Goal: Communication & Community: Ask a question

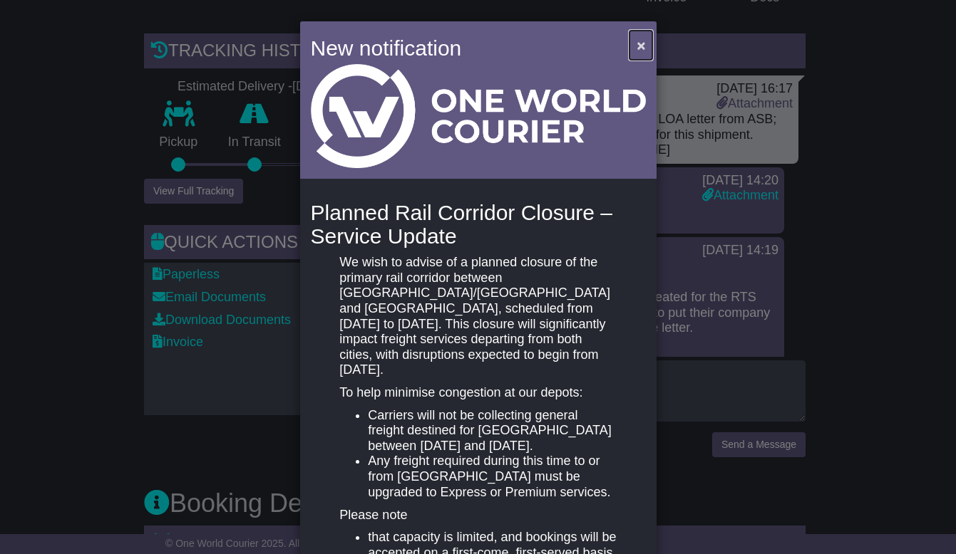
click at [636, 43] on span "×" at bounding box center [640, 45] width 9 height 16
click at [638, 48] on span "×" at bounding box center [640, 45] width 9 height 16
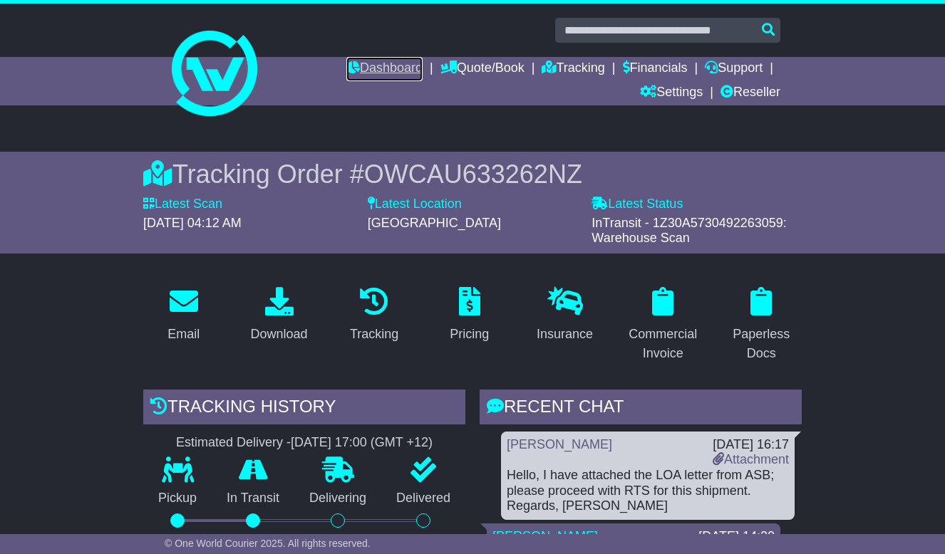
click at [378, 66] on link "Dashboard" at bounding box center [384, 69] width 76 height 24
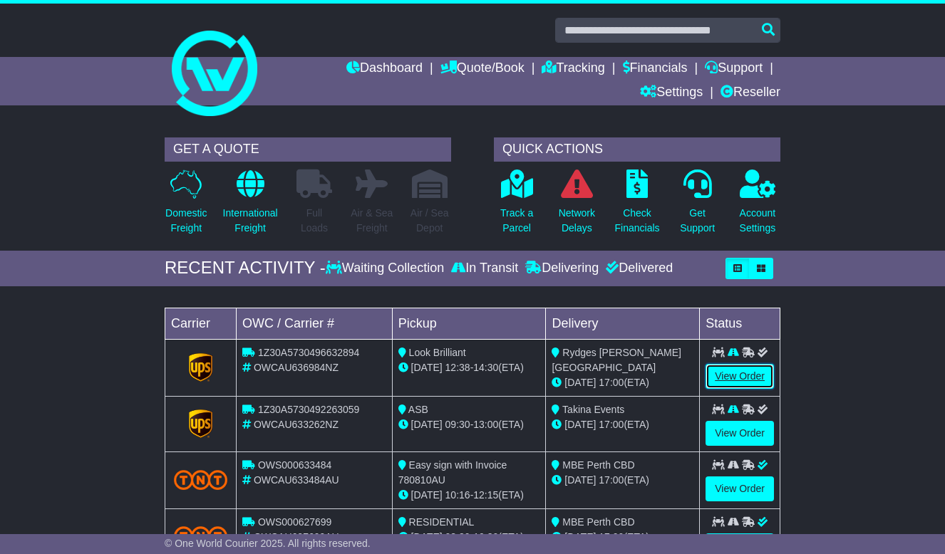
click at [739, 366] on link "View Order" at bounding box center [739, 376] width 68 height 25
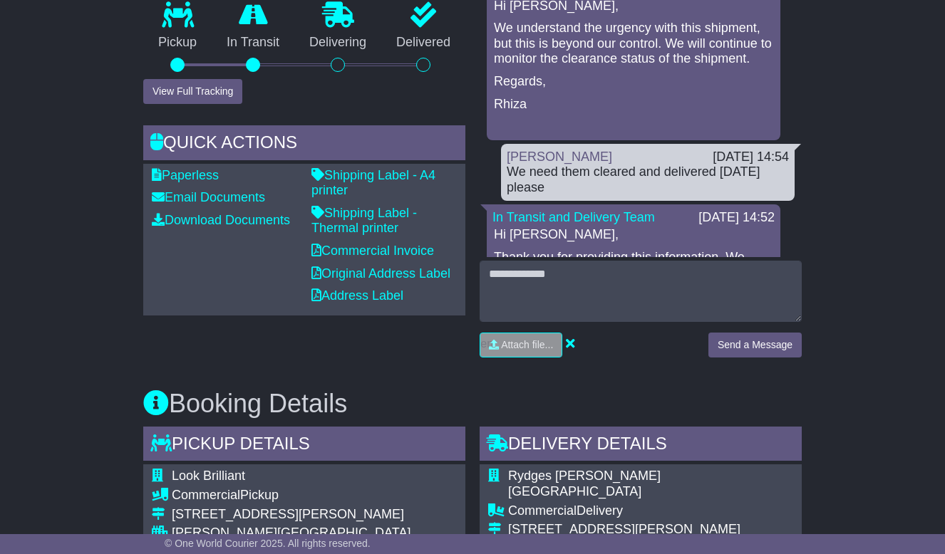
scroll to position [499, 0]
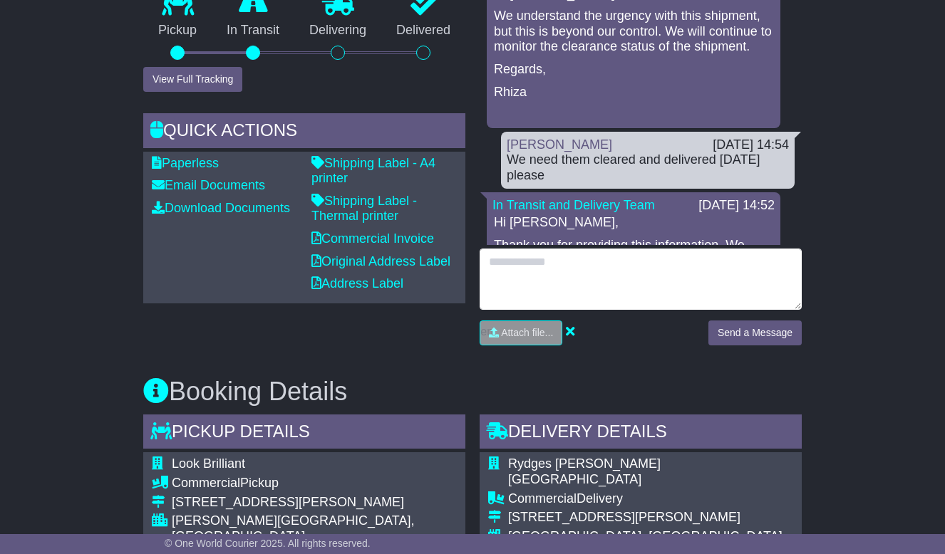
click at [649, 271] on textarea at bounding box center [641, 279] width 322 height 61
type textarea "**********"
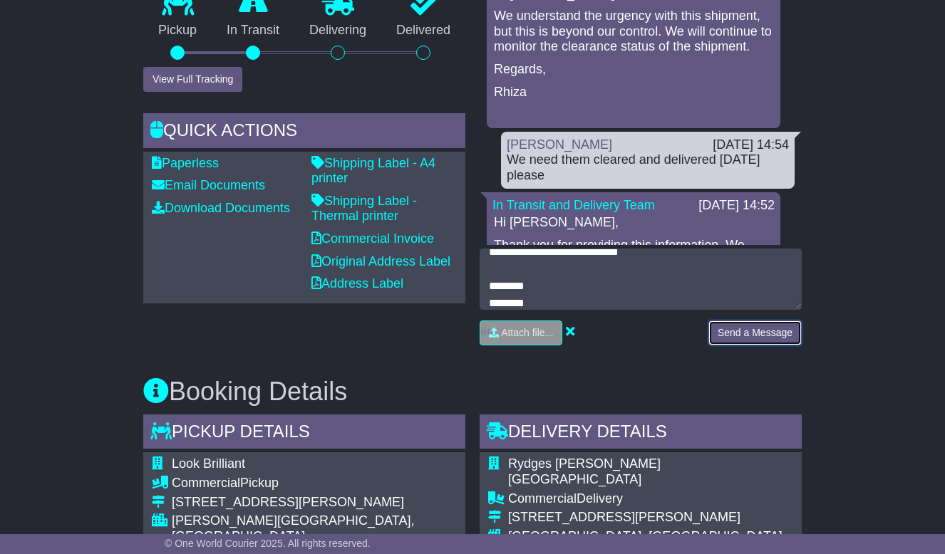
click at [777, 329] on button "Send a Message" at bounding box center [754, 333] width 93 height 25
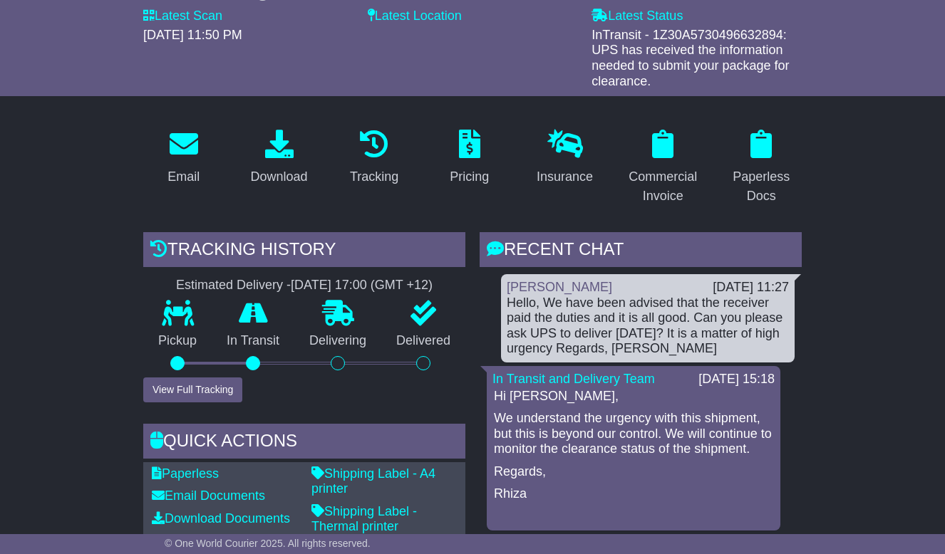
scroll to position [0, 0]
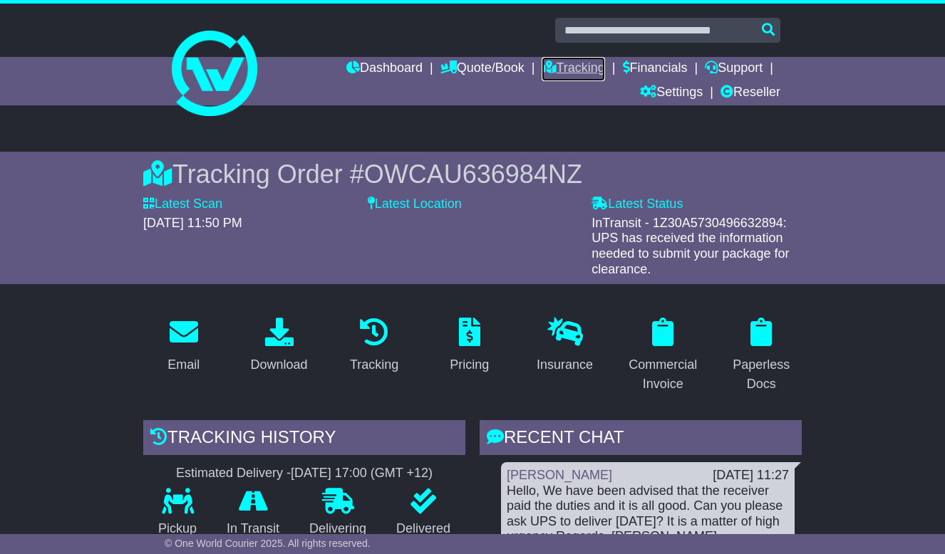
click at [569, 79] on link "Tracking" at bounding box center [573, 69] width 63 height 24
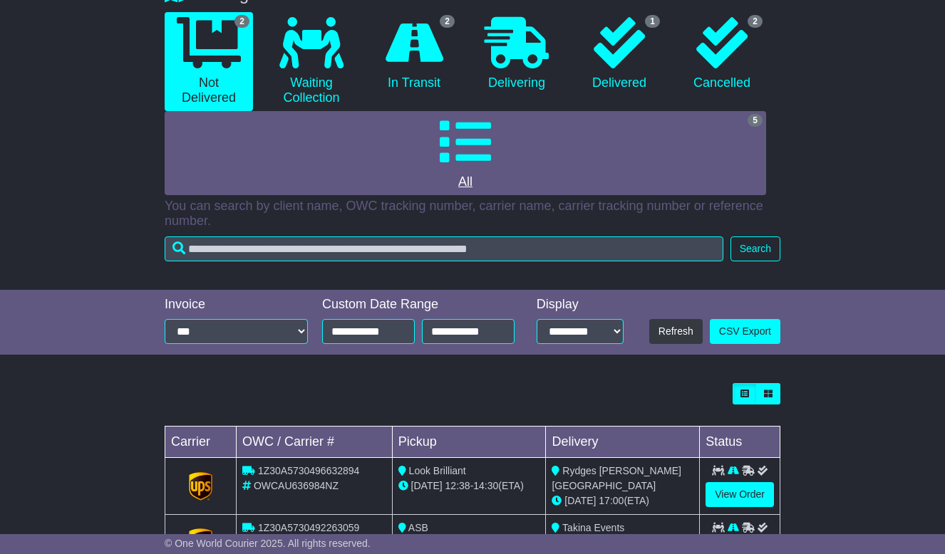
scroll to position [226, 0]
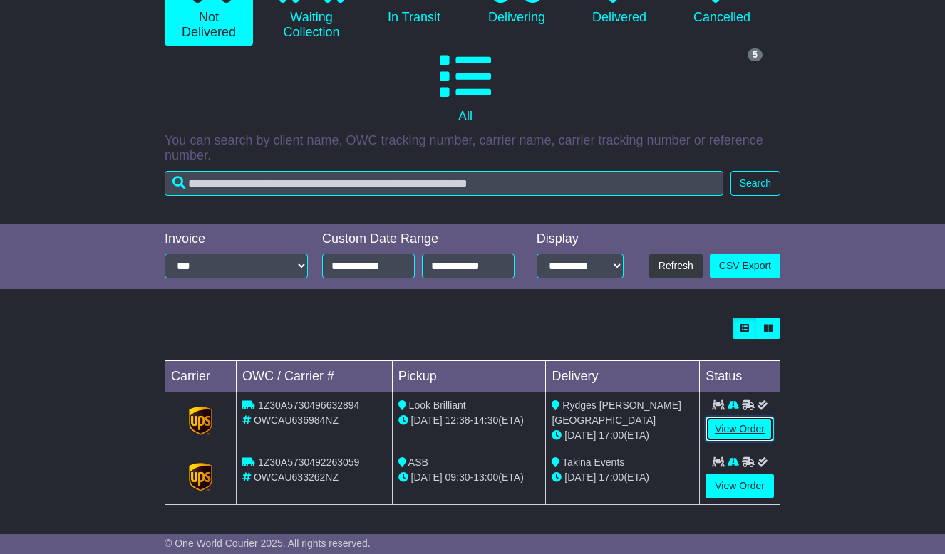
click at [772, 427] on link "View Order" at bounding box center [739, 429] width 68 height 25
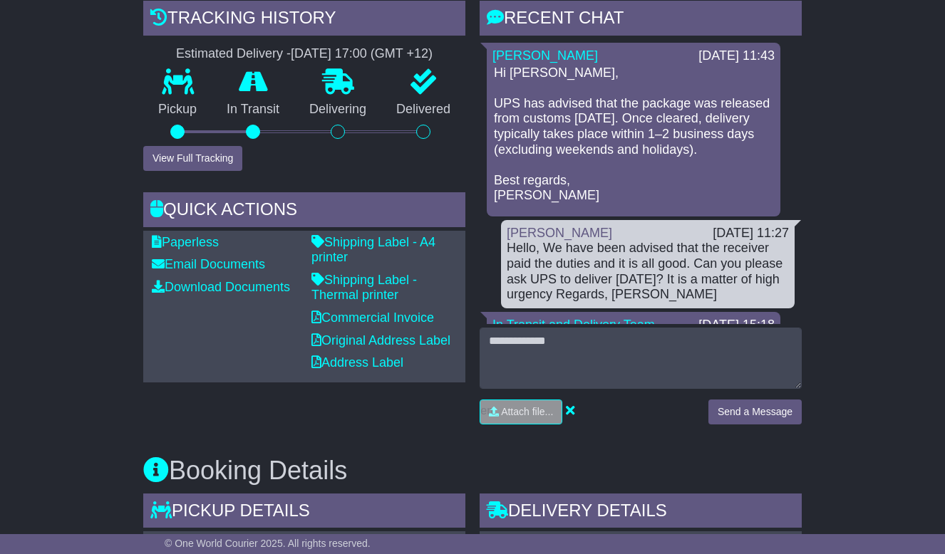
scroll to position [428, 0]
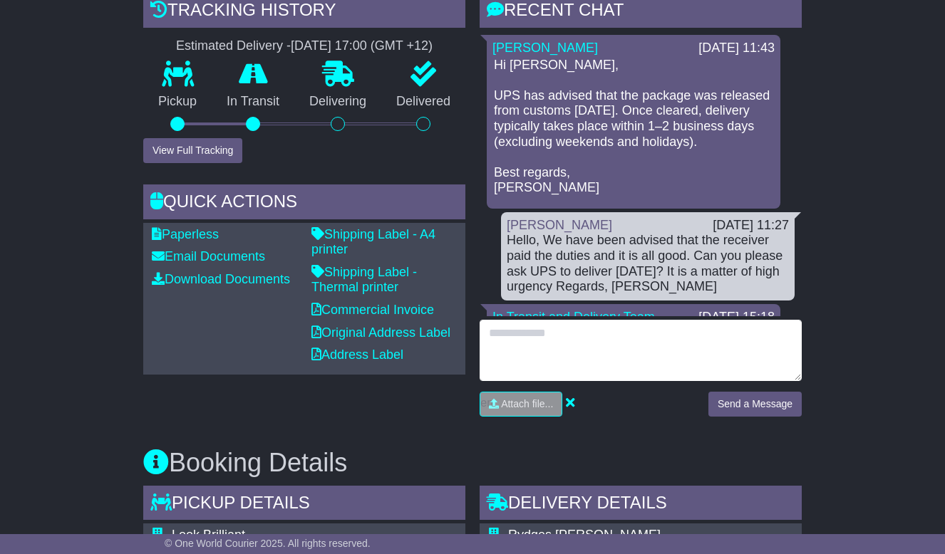
click at [677, 350] on textarea at bounding box center [641, 350] width 322 height 61
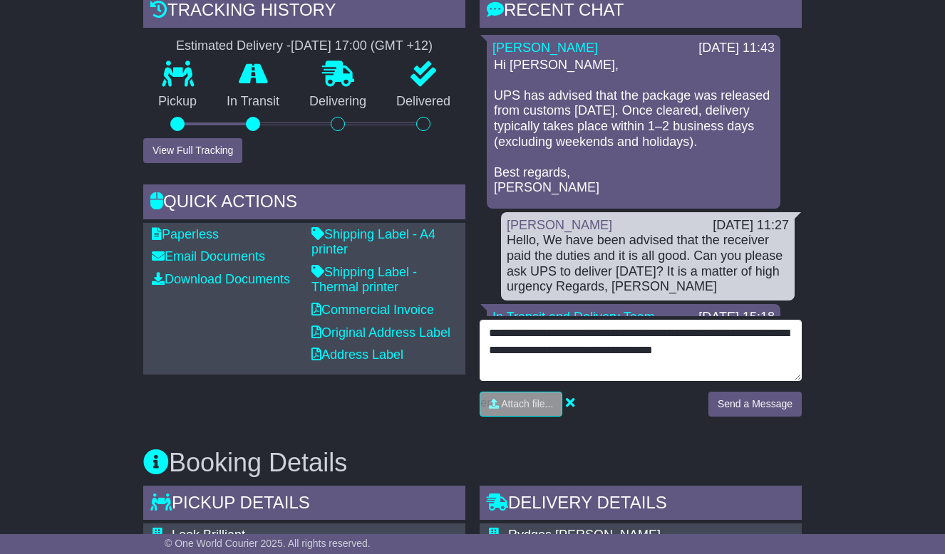
type textarea "**********"
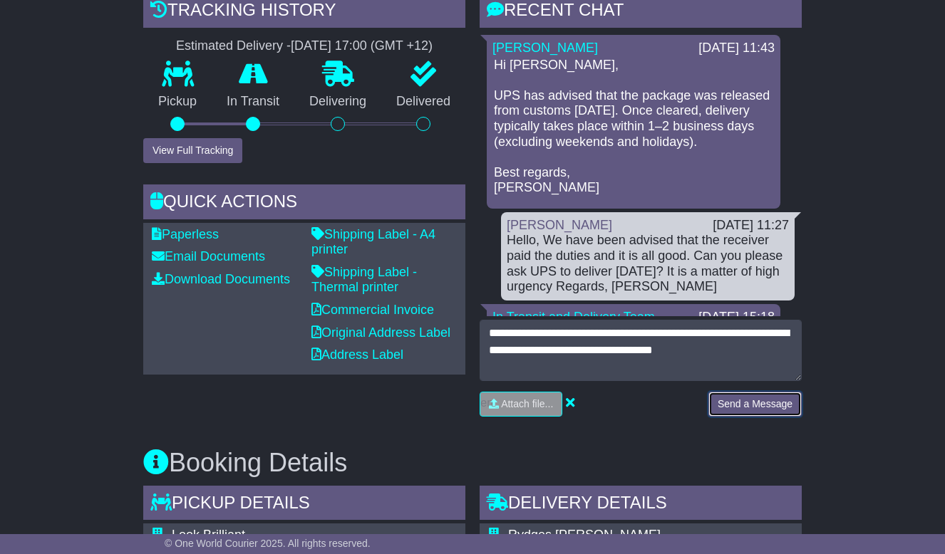
click at [793, 413] on button "Send a Message" at bounding box center [754, 404] width 93 height 25
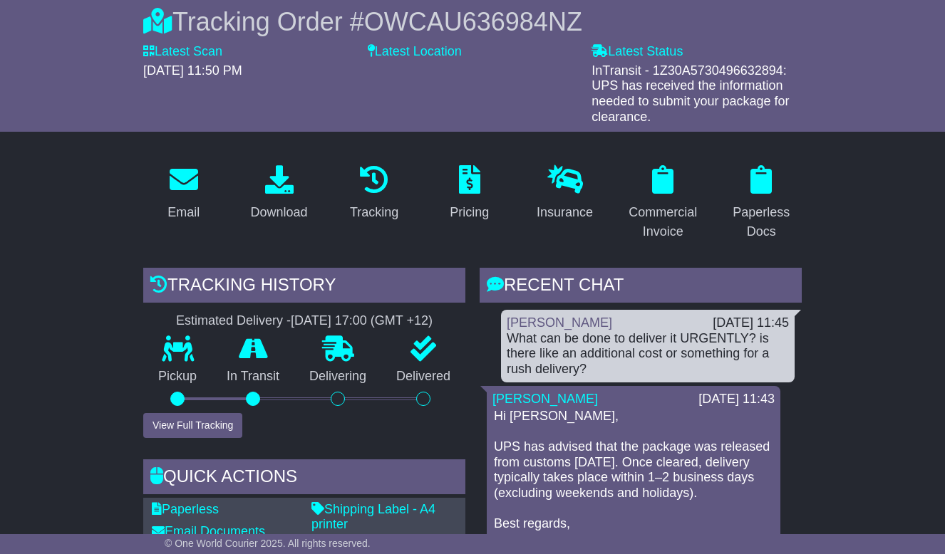
scroll to position [0, 0]
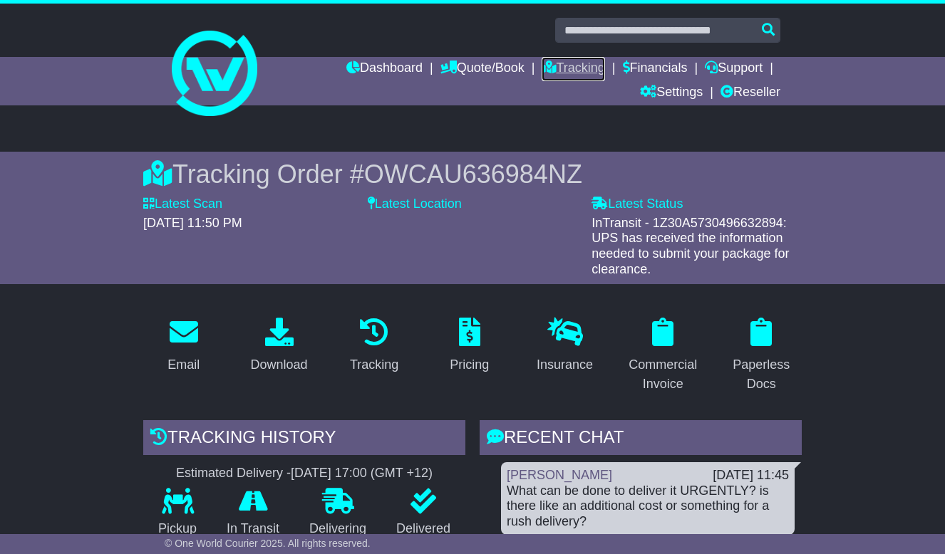
click at [557, 68] on link "Tracking" at bounding box center [573, 69] width 63 height 24
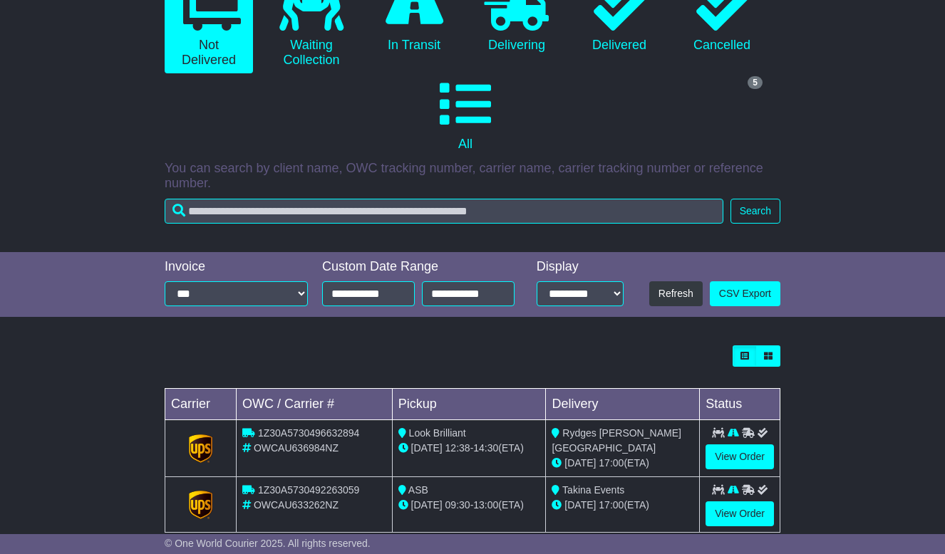
scroll to position [226, 0]
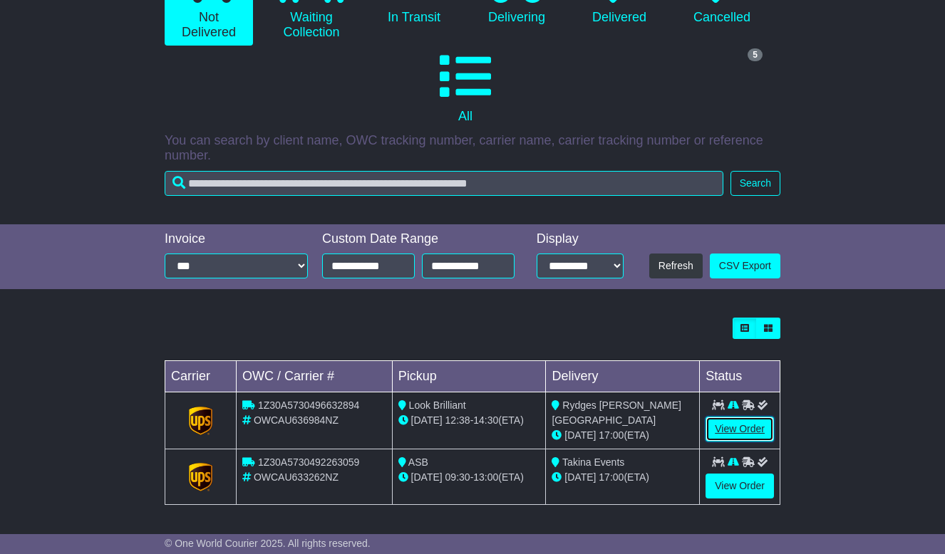
click at [752, 430] on link "View Order" at bounding box center [739, 429] width 68 height 25
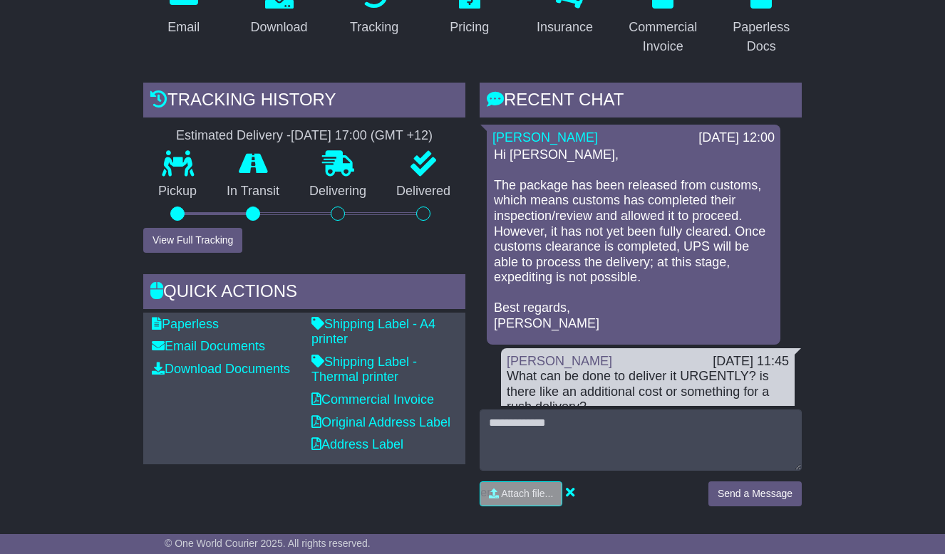
scroll to position [356, 0]
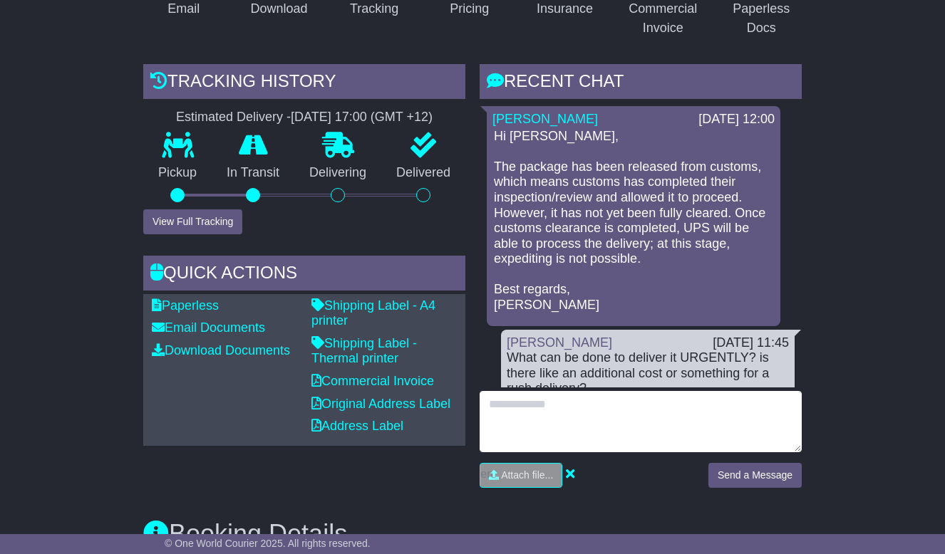
click at [598, 436] on textarea at bounding box center [641, 421] width 322 height 61
click at [589, 411] on textarea "**********" at bounding box center [641, 421] width 322 height 61
type textarea "**********"
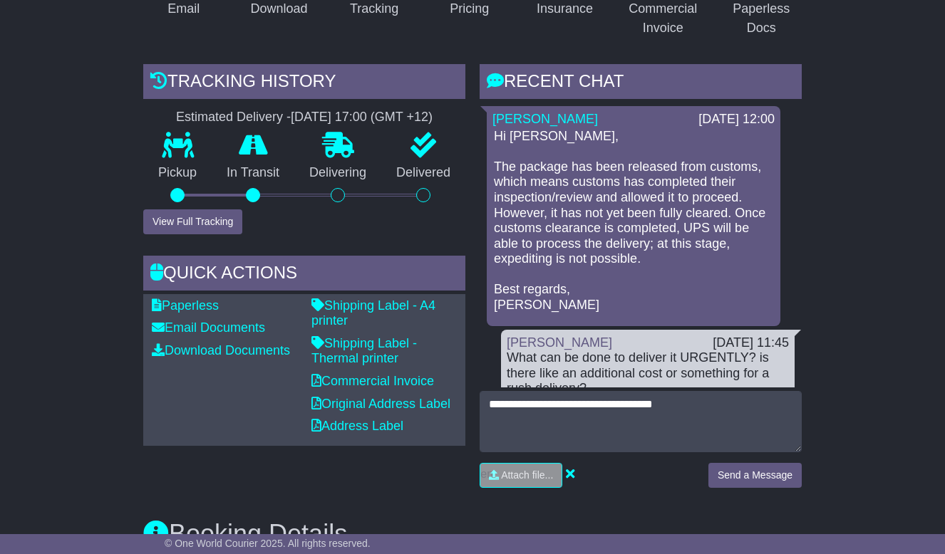
click at [761, 488] on div "Send a Message" at bounding box center [755, 481] width 108 height 36
click at [761, 482] on button "Send a Message" at bounding box center [754, 475] width 93 height 25
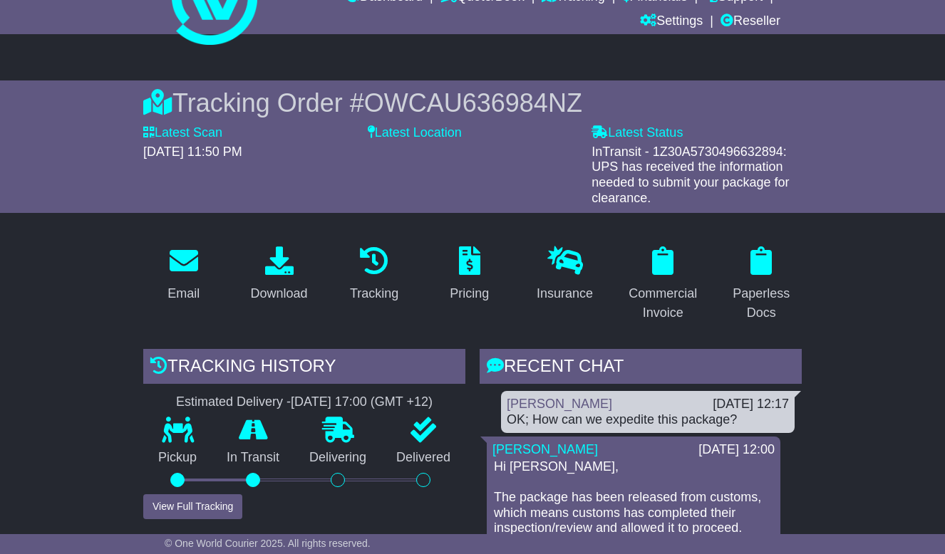
scroll to position [0, 0]
